Goal: Transaction & Acquisition: Purchase product/service

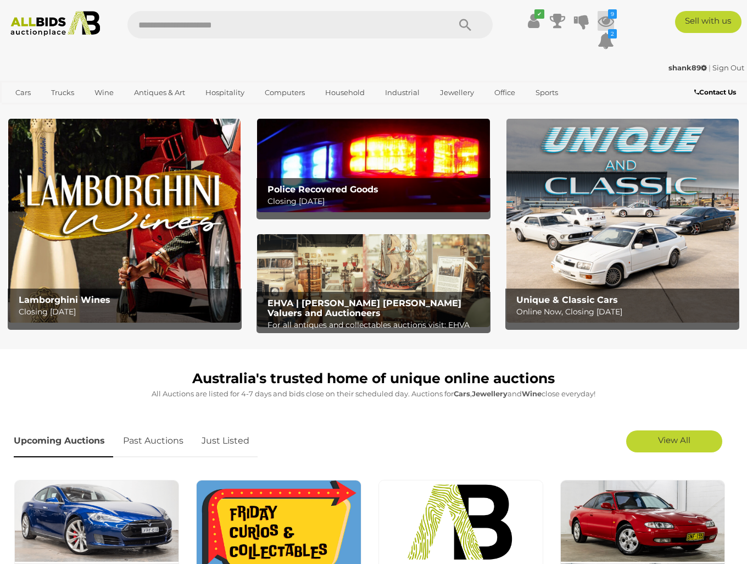
click at [611, 16] on icon "9" at bounding box center [612, 13] width 9 height 9
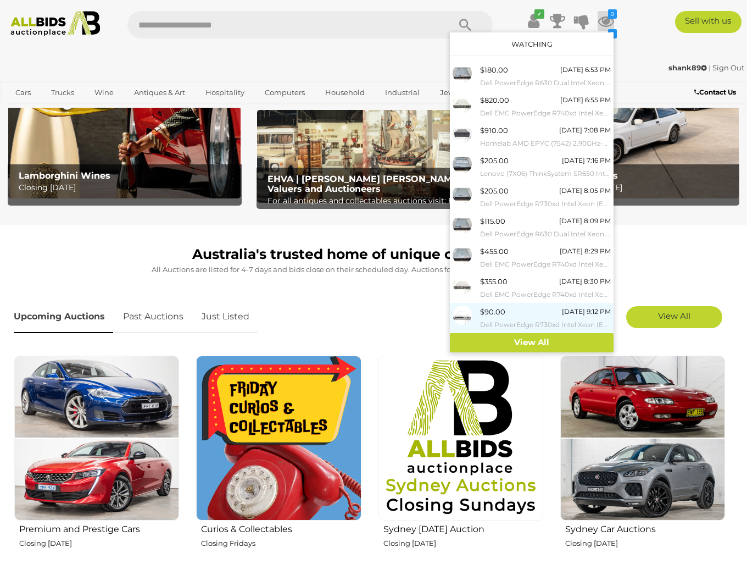
scroll to position [165, 0]
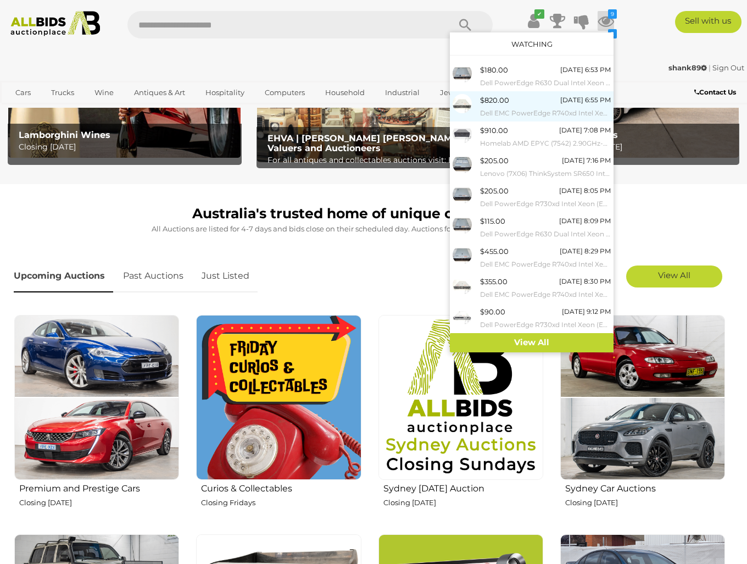
click at [552, 110] on small "Dell EMC PowerEdge R740xd Intel Xeon SILVER (4210R) 2.40GHz-3.20GHz 10-Core CPU…" at bounding box center [545, 113] width 131 height 12
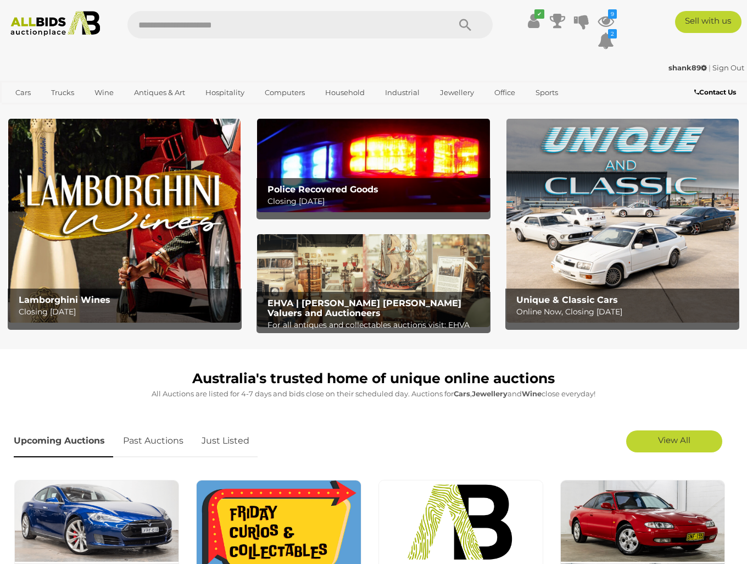
scroll to position [165, 0]
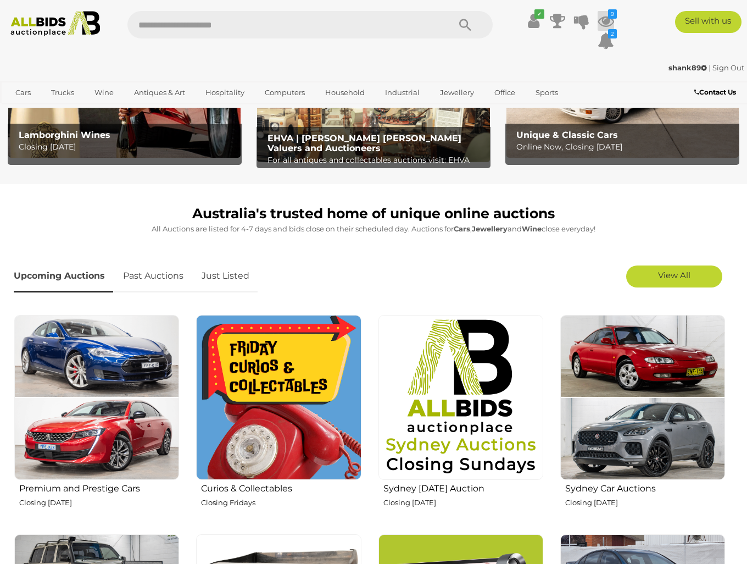
click at [602, 19] on icon at bounding box center [606, 21] width 16 height 20
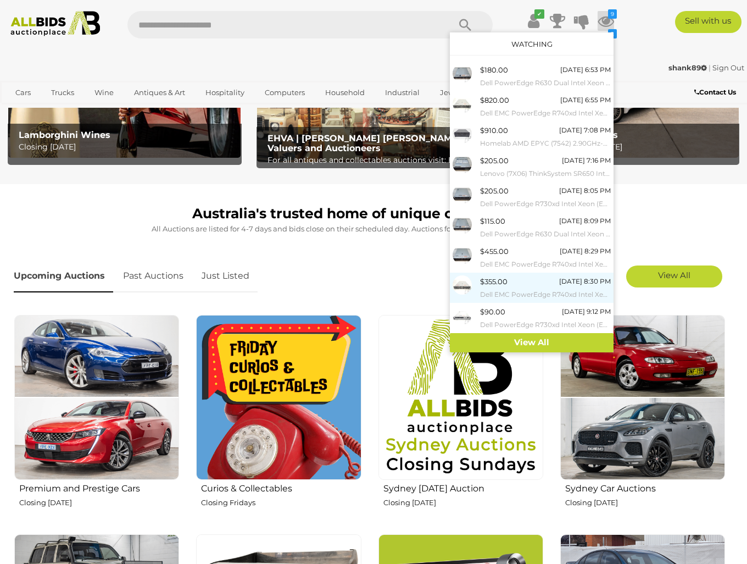
click at [526, 288] on small "Dell EMC PowerEdge R740xd Intel Xeon SILVER (4210R) 2.40GHz-3.20GHz 10-Core CPU…" at bounding box center [545, 294] width 131 height 12
